Goal: Task Accomplishment & Management: Manage account settings

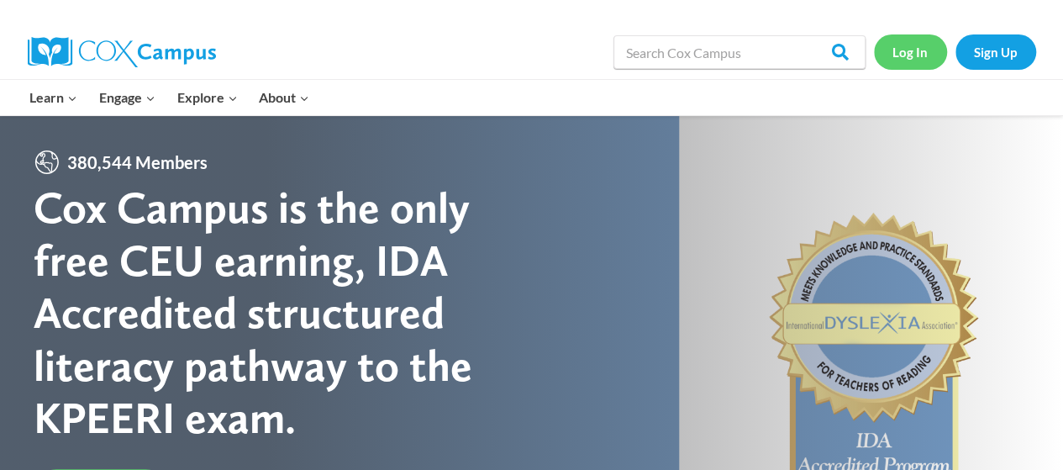
click at [899, 60] on link "Log In" at bounding box center [910, 51] width 73 height 34
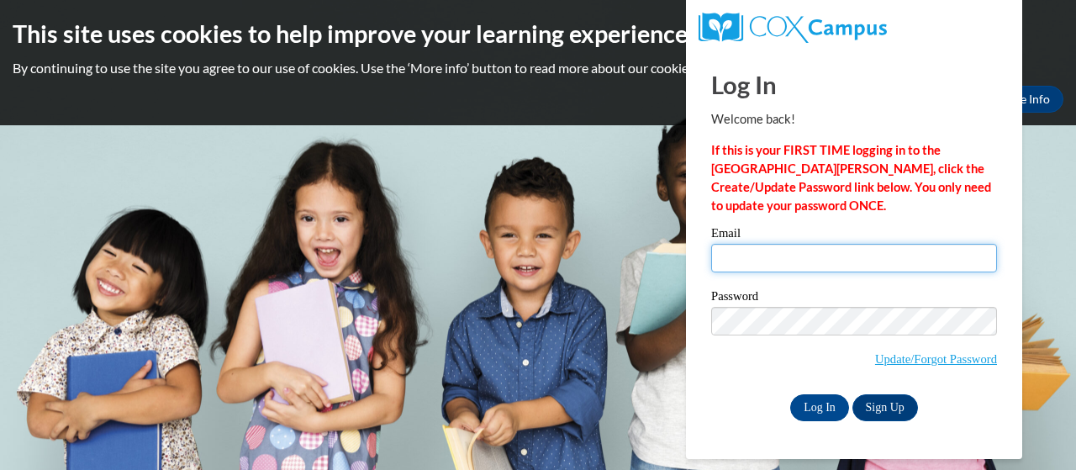
click at [753, 252] on input "Email" at bounding box center [854, 258] width 286 height 29
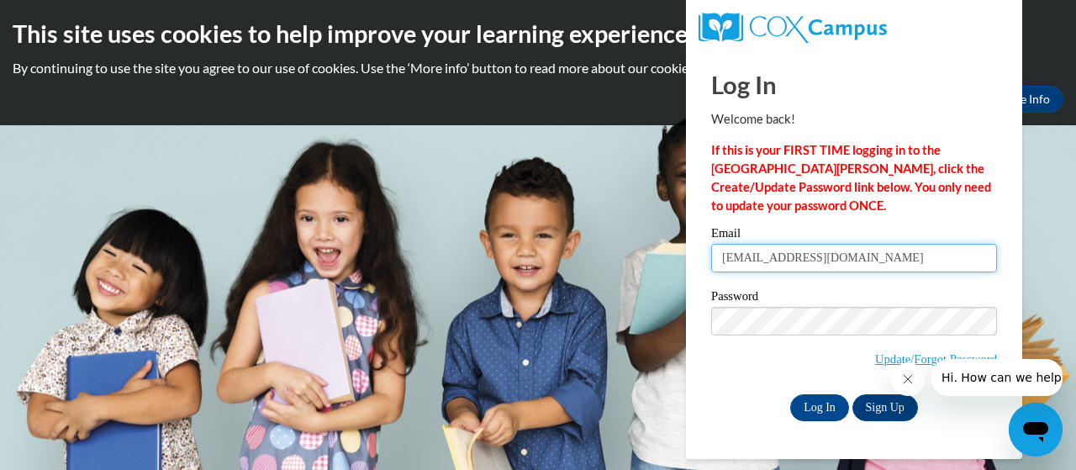
type input "agonzalez@lccaa.net"
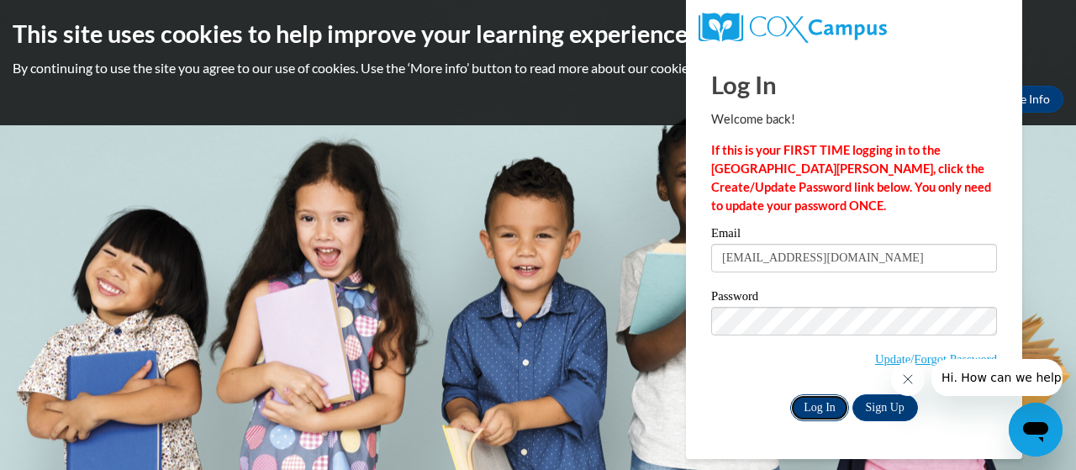
click at [807, 398] on input "Log In" at bounding box center [819, 407] width 59 height 27
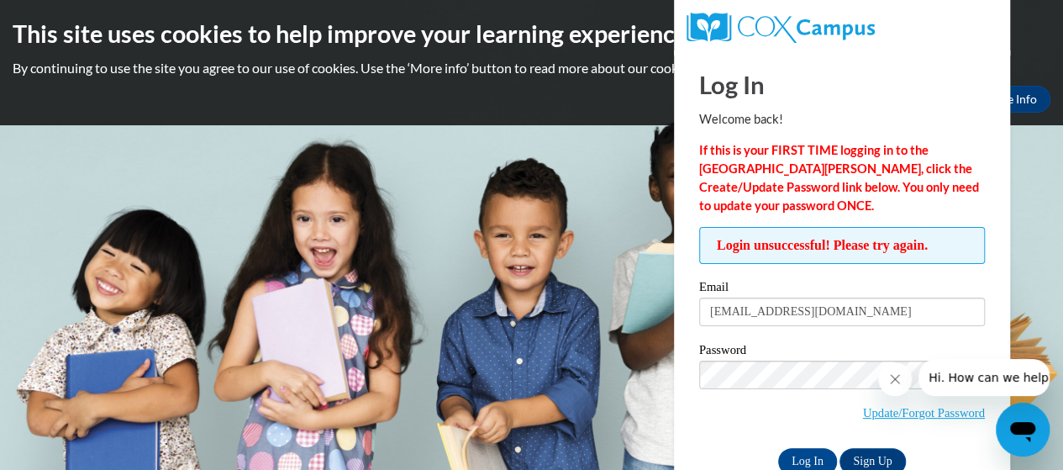
click at [744, 361] on div "Password Update/Forgot Password" at bounding box center [842, 393] width 286 height 99
click at [815, 453] on input "Log In" at bounding box center [807, 461] width 59 height 27
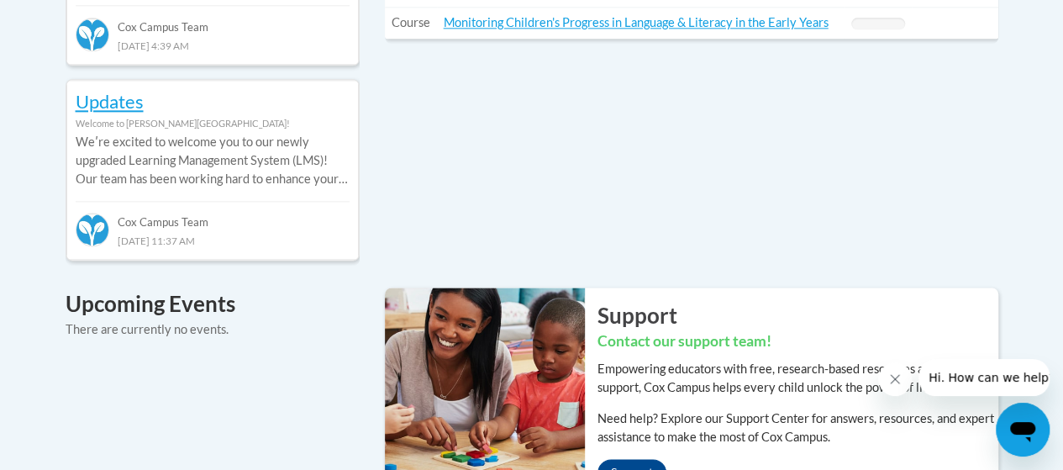
scroll to position [820, 0]
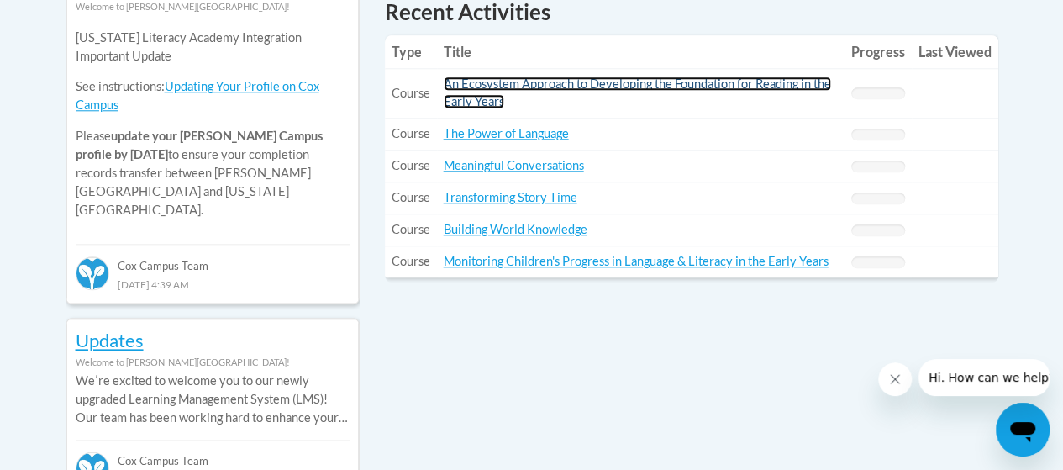
click at [517, 87] on link "An Ecosystem Approach to Developing the Foundation for Reading in the Early Yea…" at bounding box center [638, 92] width 388 height 32
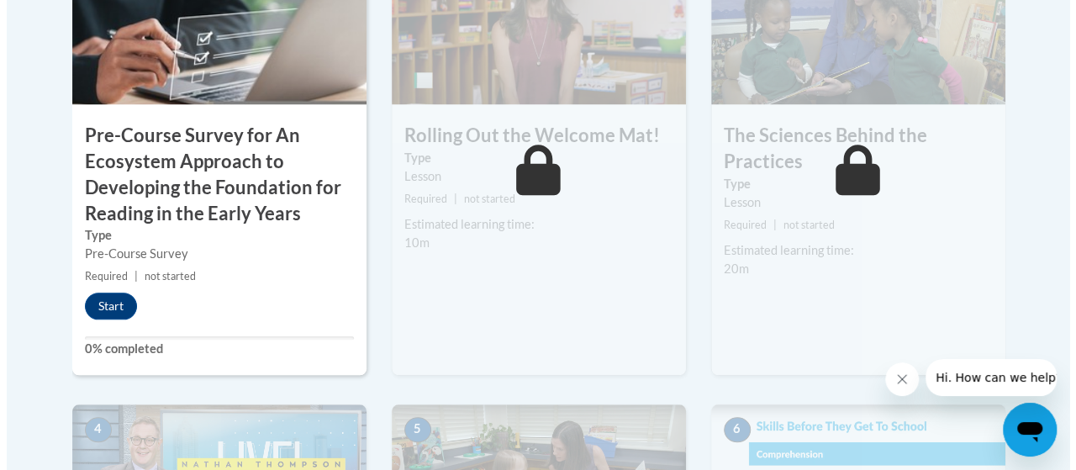
scroll to position [751, 0]
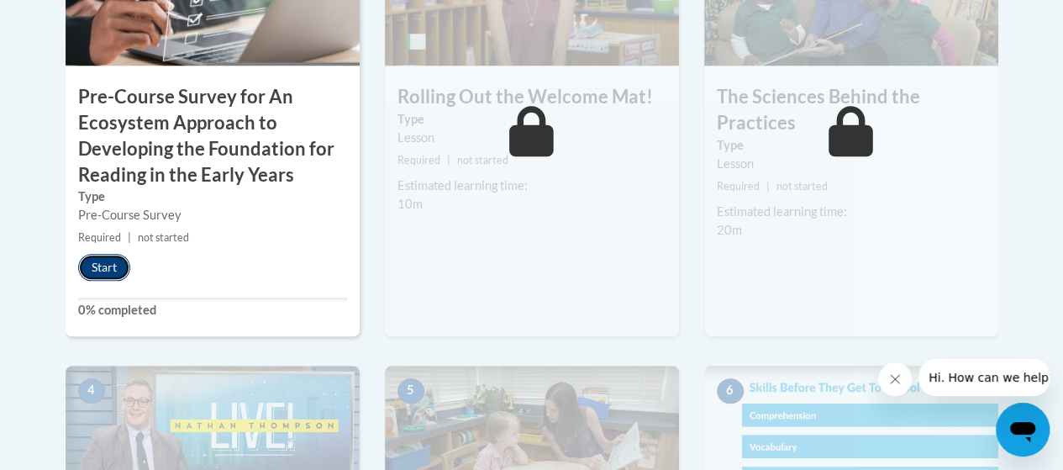
click at [103, 258] on button "Start" at bounding box center [104, 267] width 52 height 27
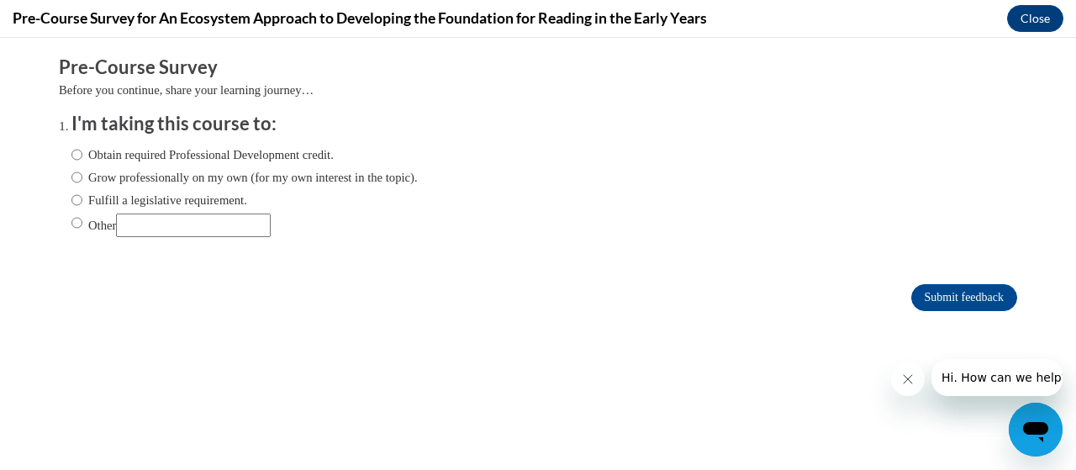
scroll to position [0, 0]
click at [71, 150] on input "Obtain required Professional Development credit." at bounding box center [76, 154] width 11 height 18
radio input "true"
click at [911, 285] on input "Submit feedback" at bounding box center [964, 297] width 106 height 27
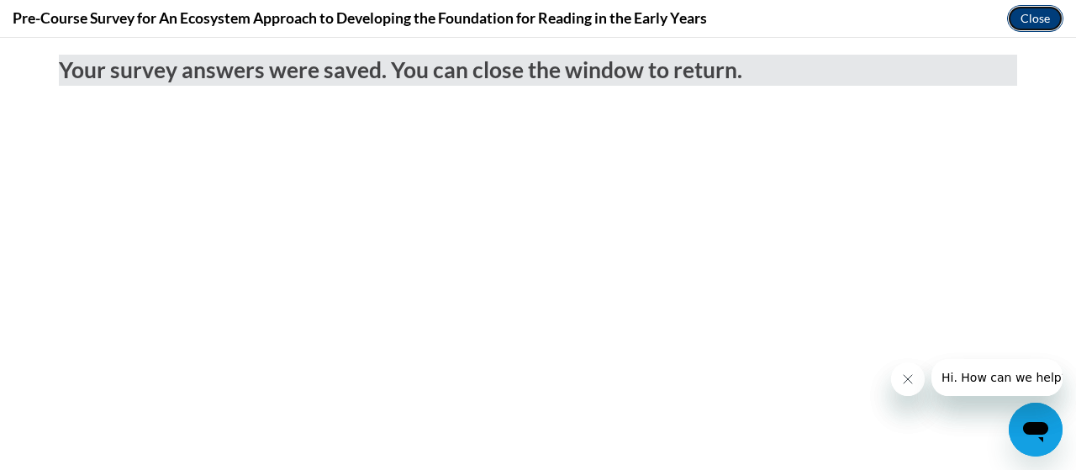
click at [1039, 21] on button "Close" at bounding box center [1035, 18] width 56 height 27
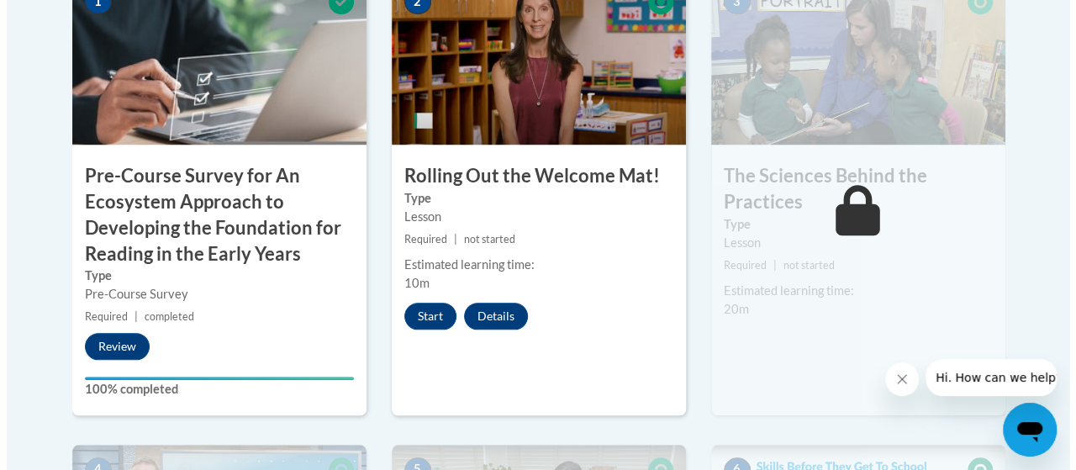
scroll to position [674, 0]
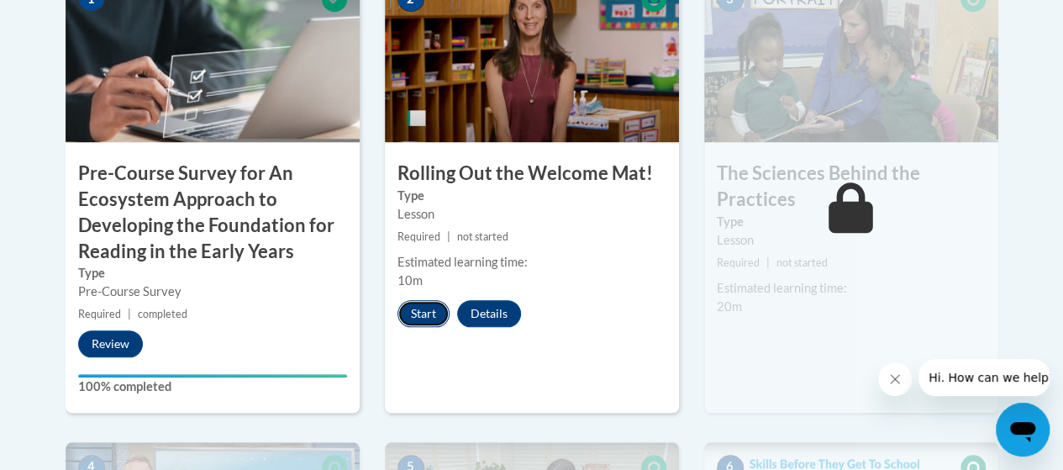
click at [429, 314] on button "Start" at bounding box center [424, 313] width 52 height 27
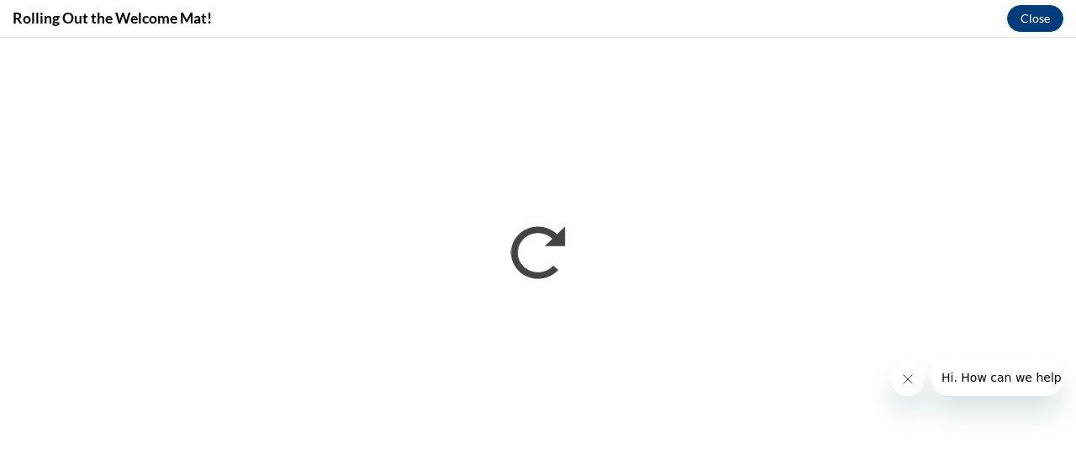
scroll to position [0, 0]
click at [903, 383] on icon "Close message from company" at bounding box center [907, 379] width 8 height 8
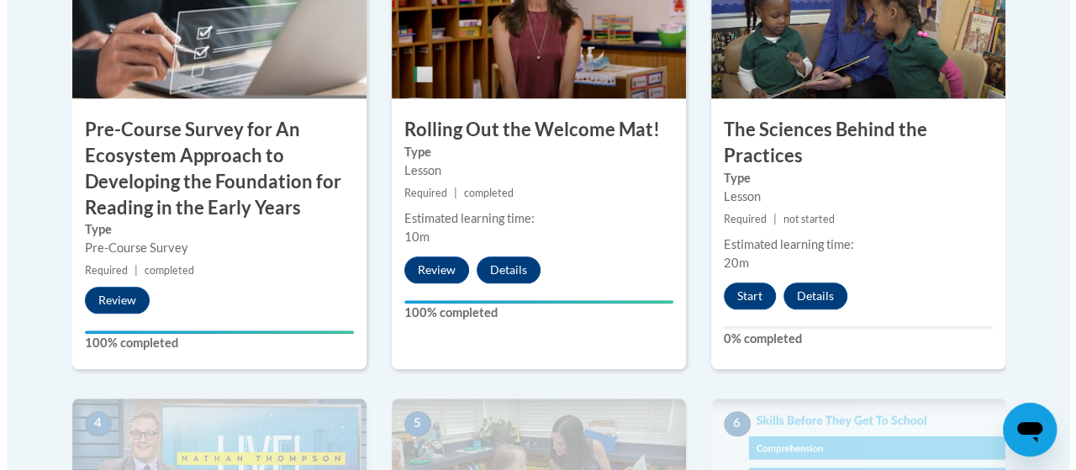
scroll to position [721, 0]
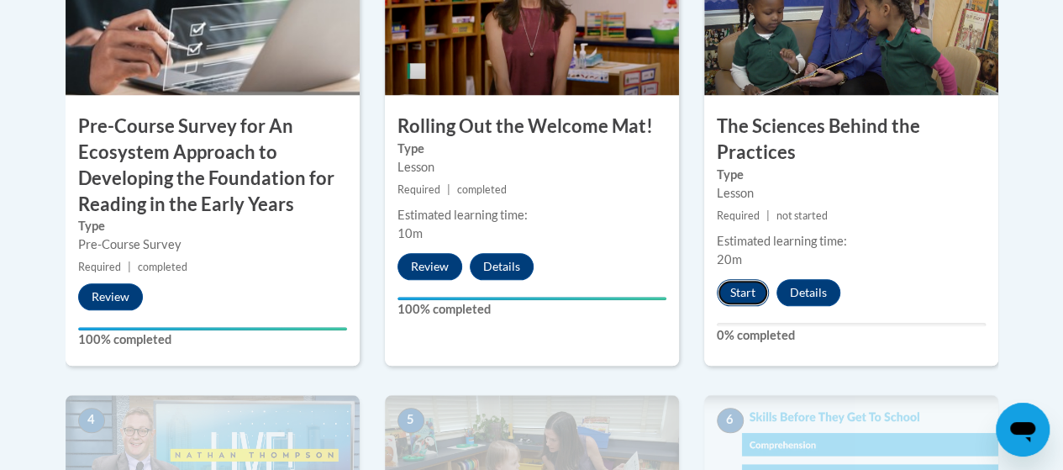
click at [738, 288] on button "Start" at bounding box center [743, 292] width 52 height 27
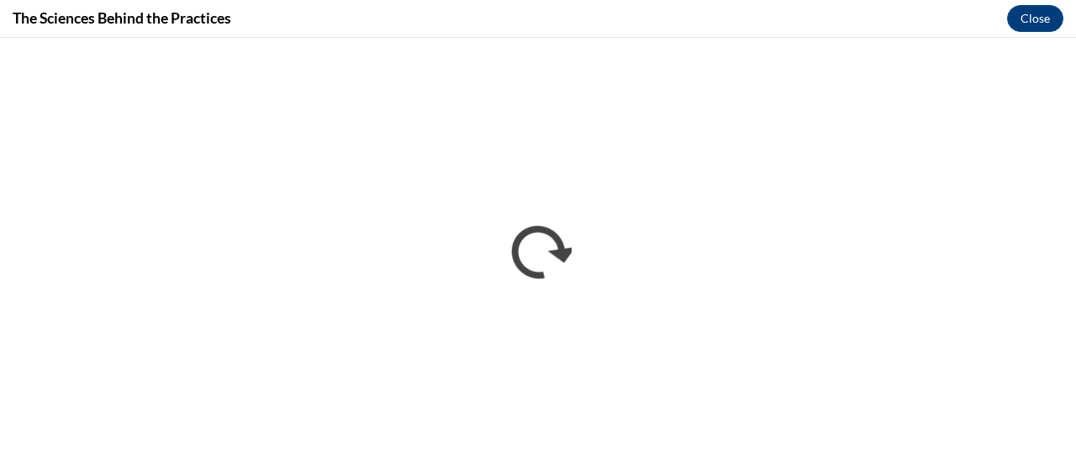
scroll to position [0, 0]
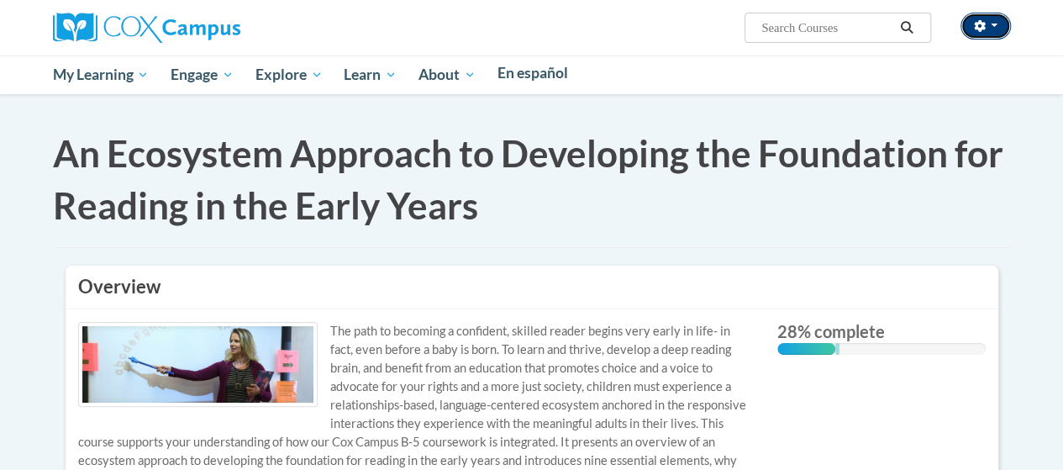
click at [1006, 23] on button "button" at bounding box center [986, 26] width 50 height 27
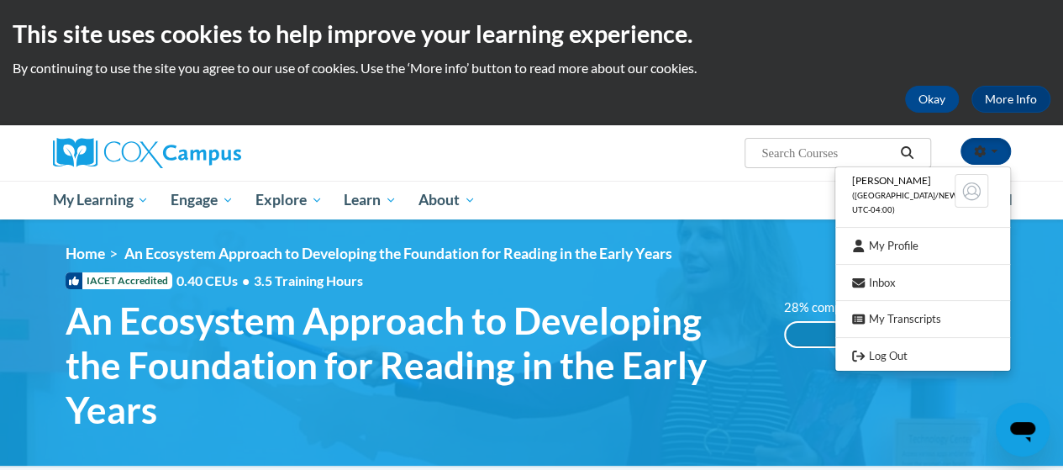
click at [889, 233] on ul "Amanda Gonzalez (America/New_York UTC-04:00) My Profile Inbox My Transcripts Lo…" at bounding box center [923, 268] width 177 height 204
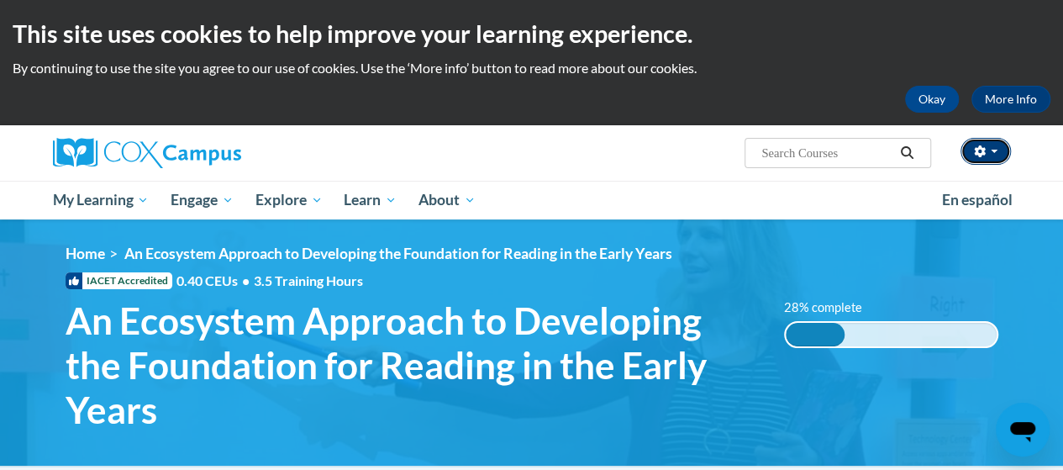
click at [995, 145] on button "button" at bounding box center [986, 151] width 50 height 27
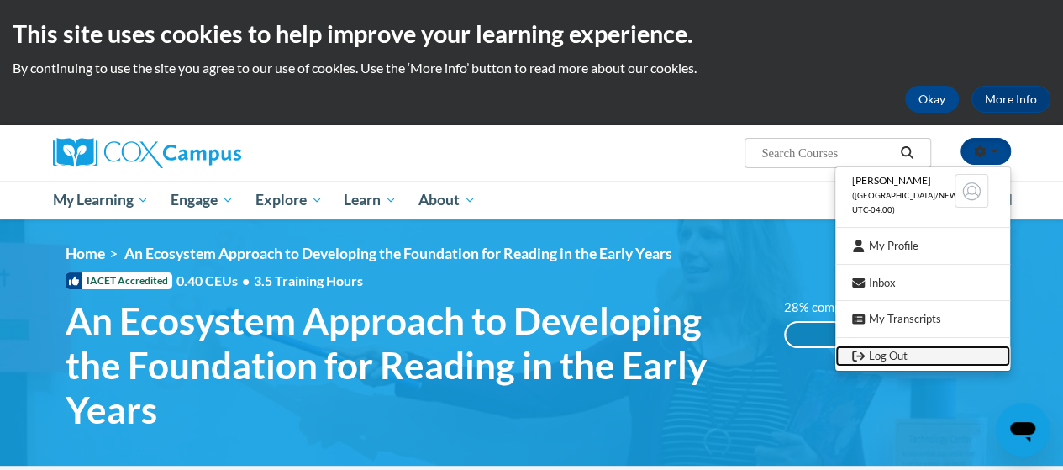
click at [890, 353] on link "Log Out" at bounding box center [923, 355] width 175 height 21
